Goal: Transaction & Acquisition: Purchase product/service

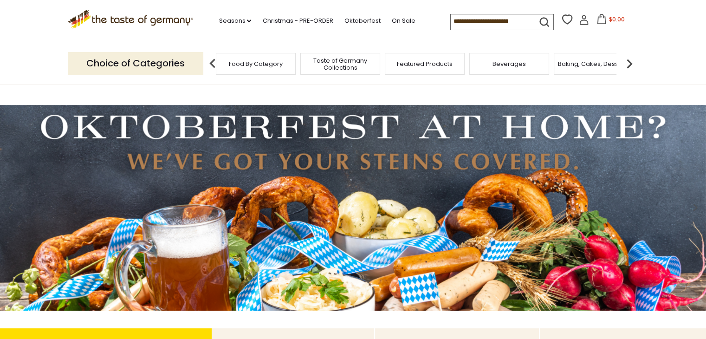
click at [521, 63] on span "Beverages" at bounding box center [508, 63] width 33 height 7
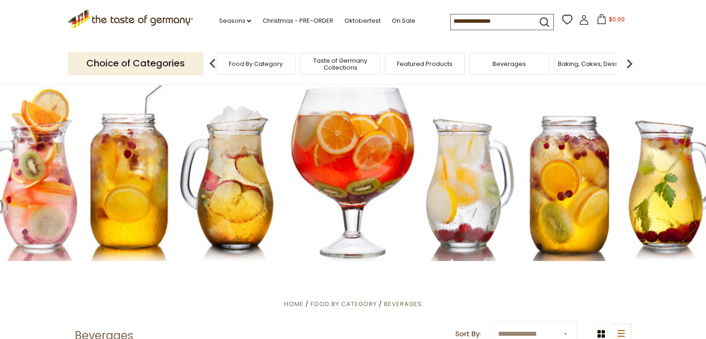
click at [497, 67] on div "Beverages" at bounding box center [509, 64] width 80 height 22
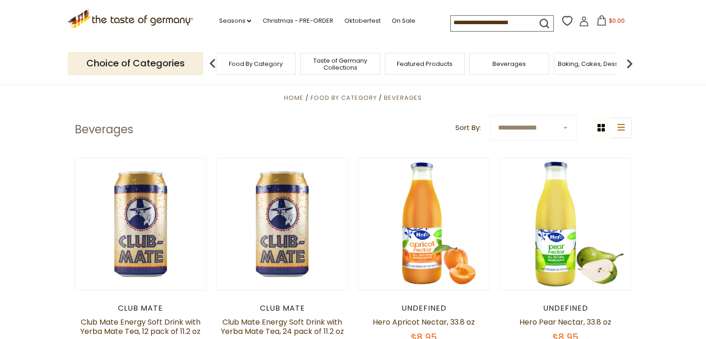
scroll to position [93, 0]
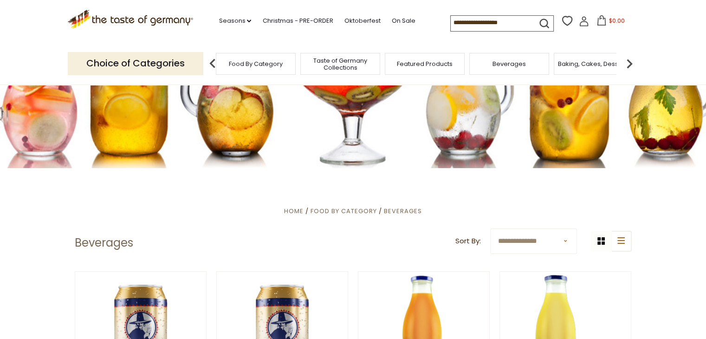
click at [562, 240] on select "**********" at bounding box center [533, 241] width 87 height 26
click at [621, 240] on icon "list icon" at bounding box center [620, 240] width 7 height 6
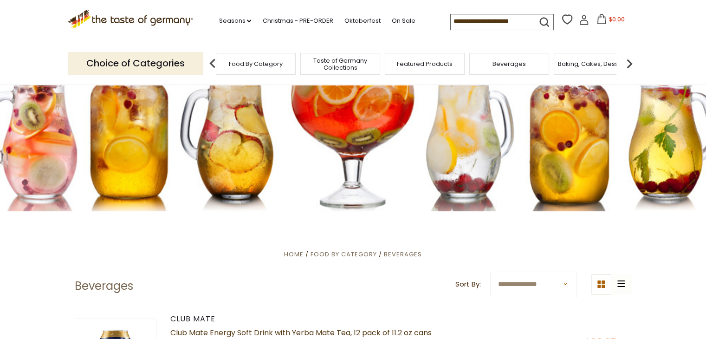
scroll to position [0, 0]
